Goal: Task Accomplishment & Management: Manage account settings

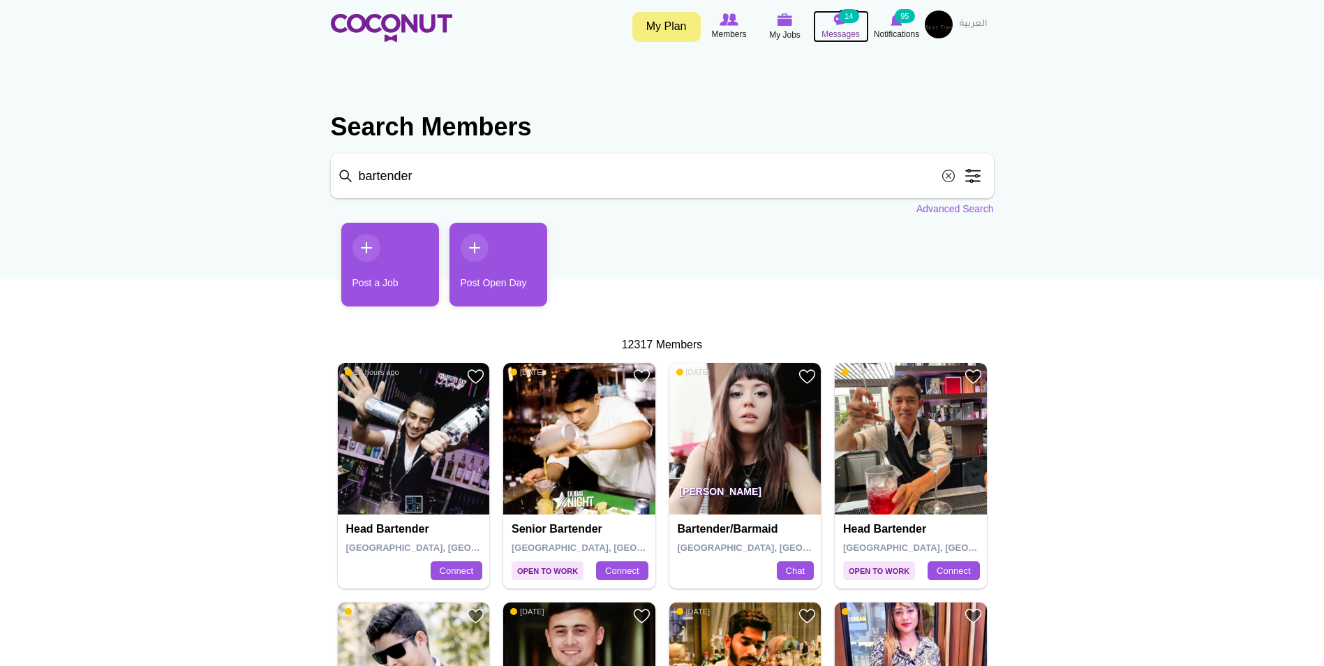
click at [841, 21] on small "14" at bounding box center [849, 16] width 20 height 14
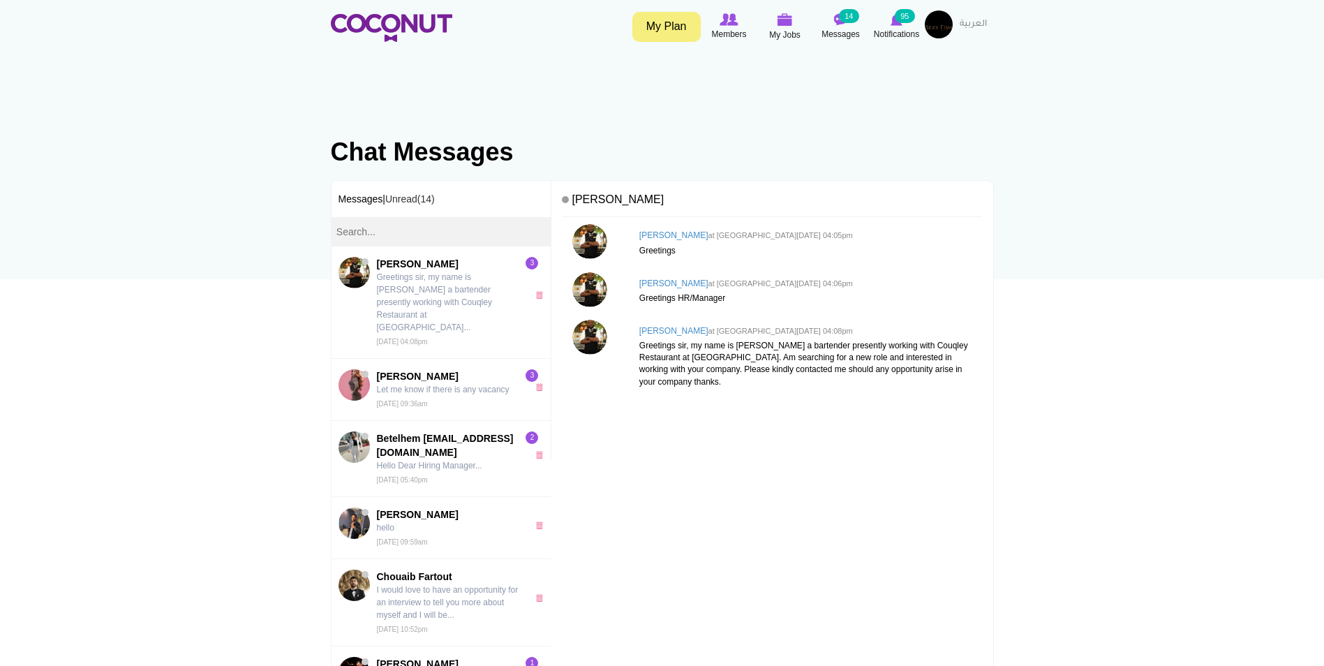
click at [679, 25] on link "My Plan" at bounding box center [667, 27] width 68 height 30
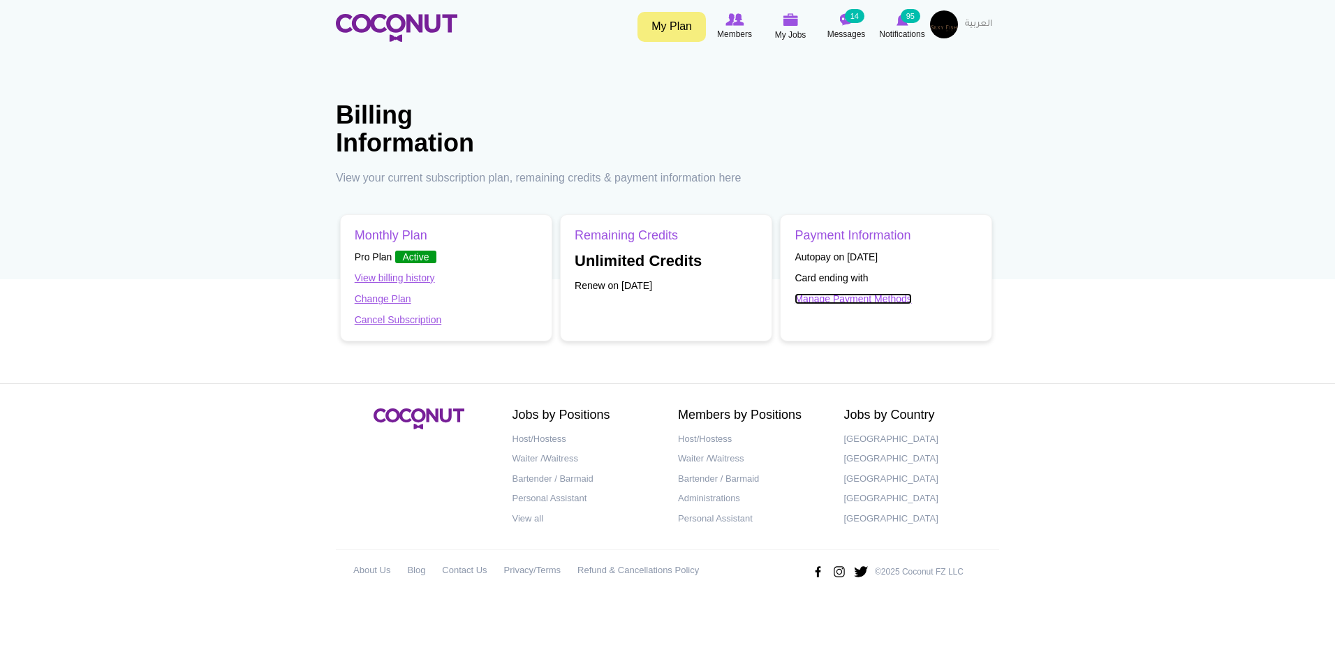
click at [853, 295] on link "Manage Payment Methods" at bounding box center [852, 298] width 117 height 11
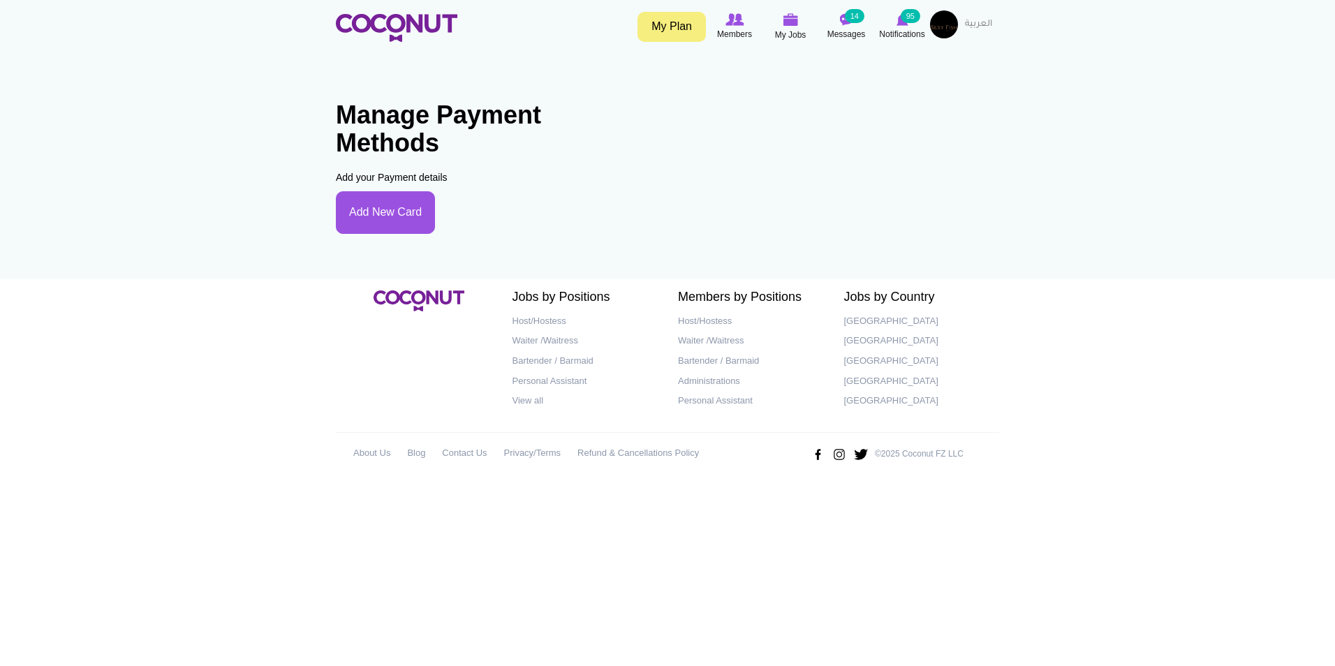
click at [683, 25] on link "My Plan" at bounding box center [671, 27] width 68 height 30
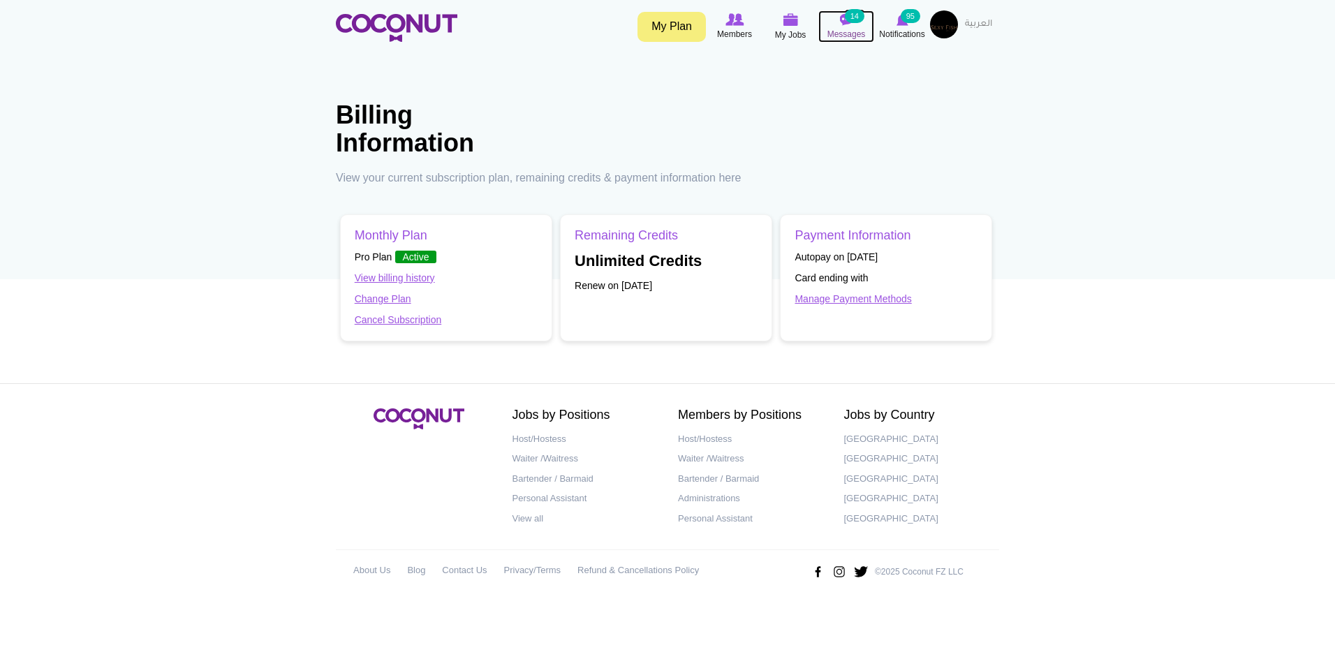
click at [850, 27] on span "Messages" at bounding box center [846, 34] width 38 height 14
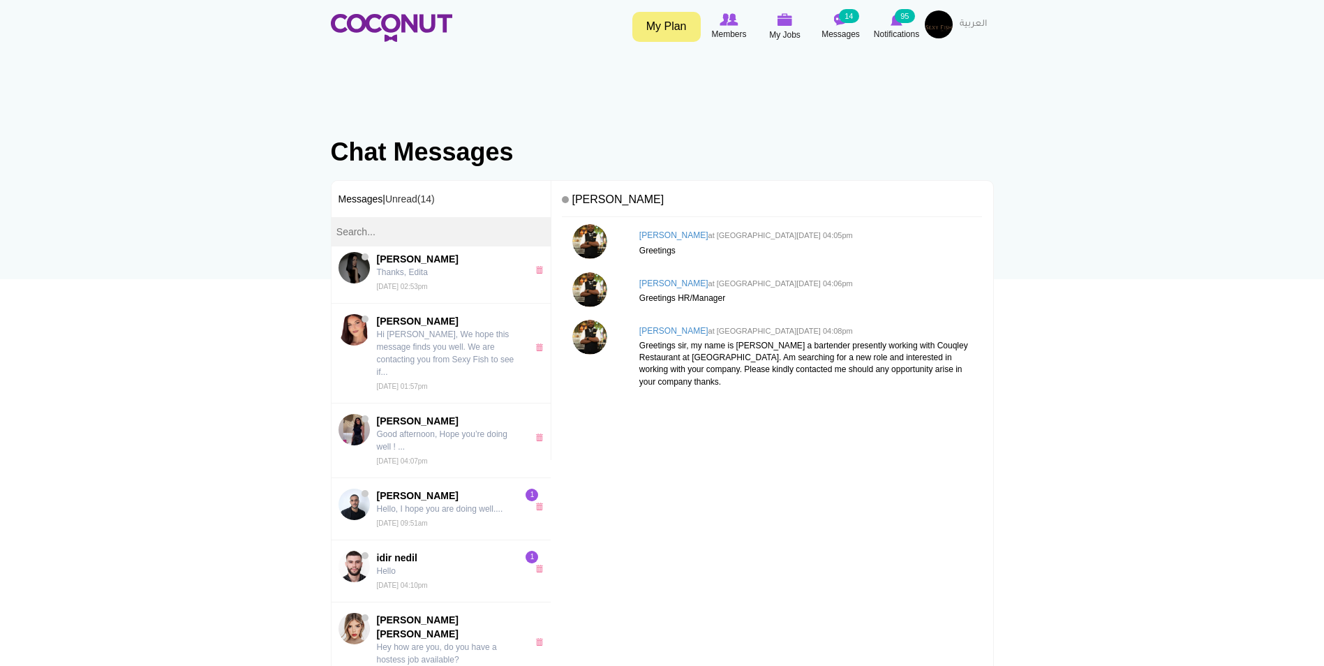
scroll to position [559, 0]
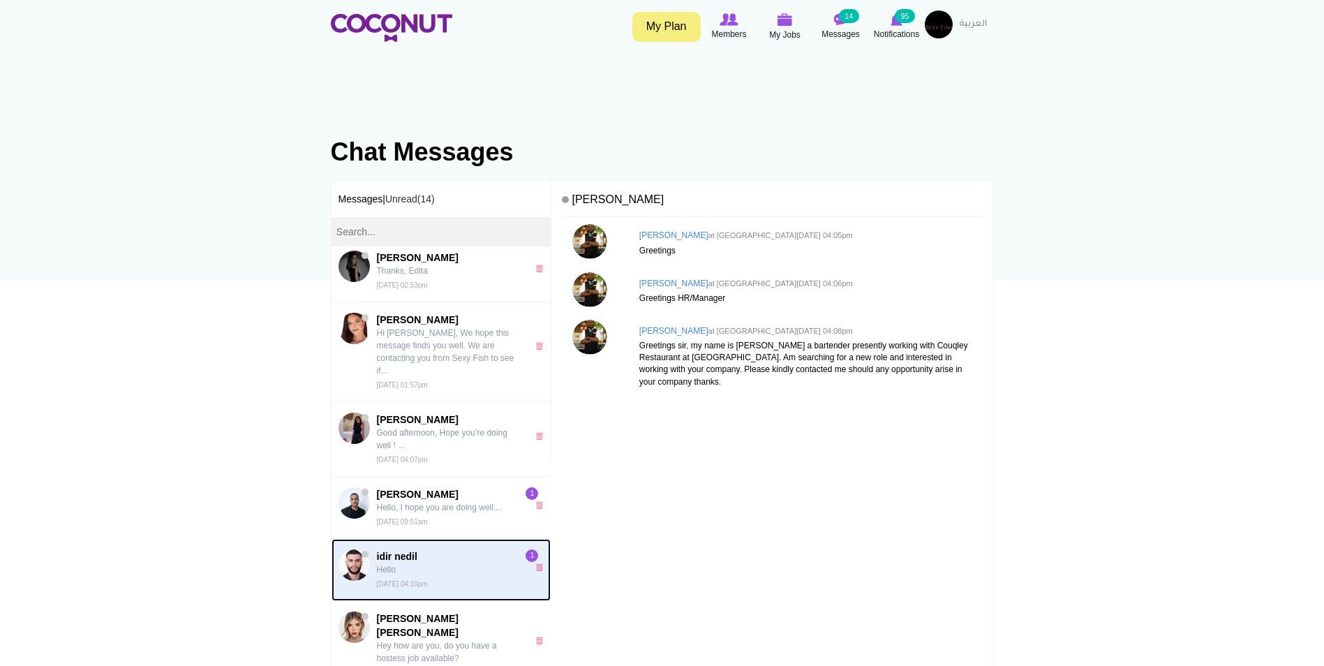
click at [439, 549] on span "idir nedil" at bounding box center [449, 556] width 144 height 14
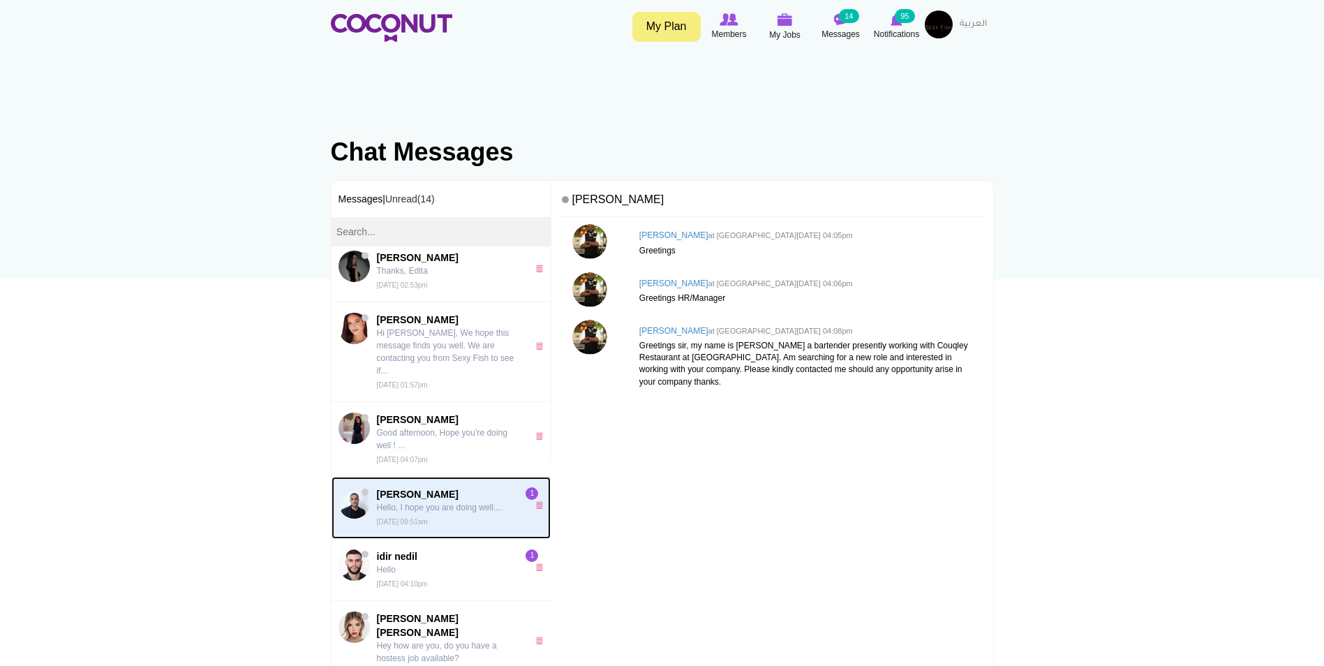
click at [441, 487] on span "[PERSON_NAME]" at bounding box center [449, 494] width 144 height 14
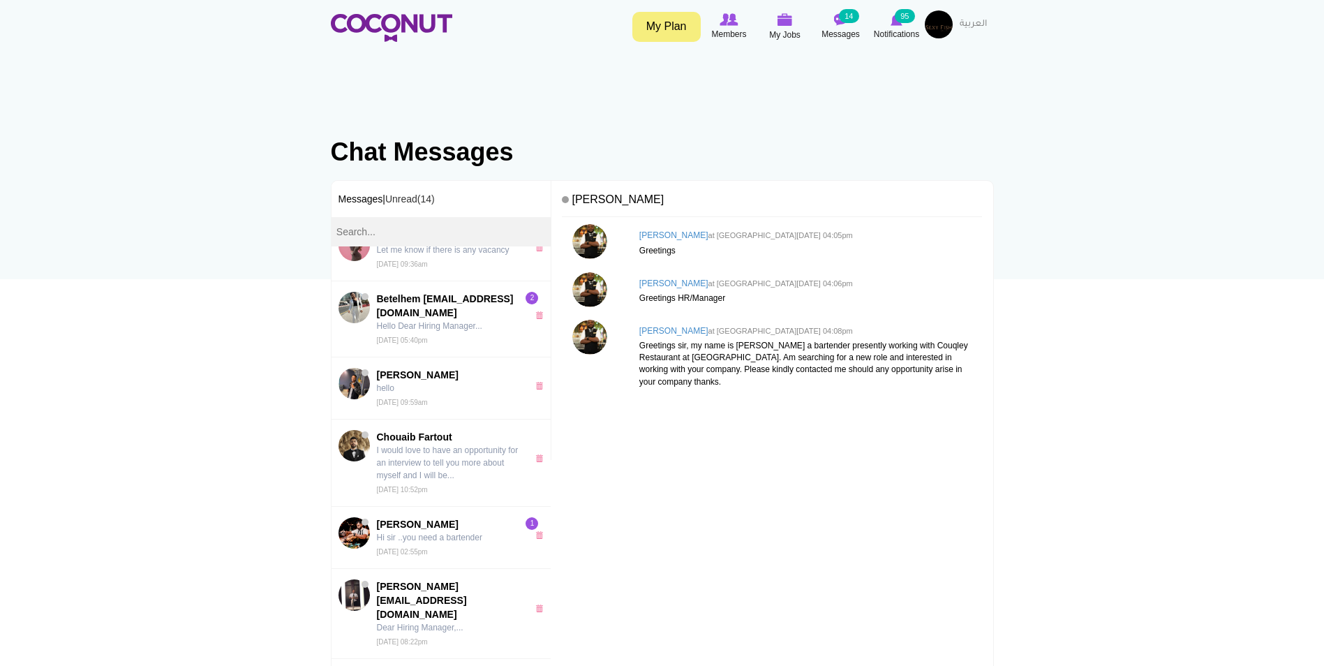
scroll to position [0, 0]
